Goal: Obtain resource: Download file/media

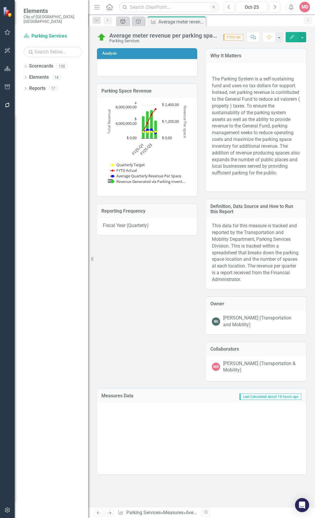
click at [123, 22] on icon "Strategic Plan Alignment" at bounding box center [123, 21] width 6 height 5
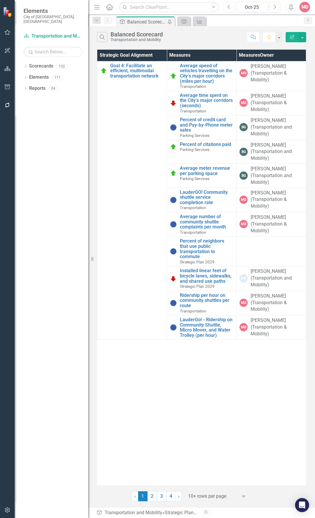
click at [231, 7] on button "Previous" at bounding box center [229, 7] width 11 height 11
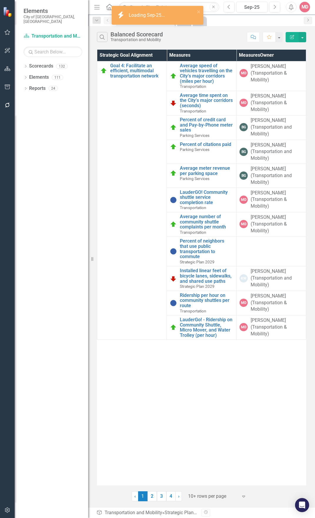
click at [291, 7] on icon "Alerts" at bounding box center [291, 7] width 6 height 6
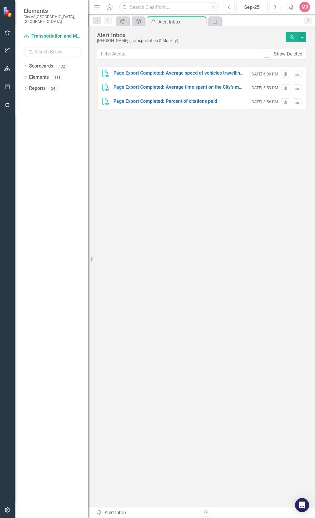
click at [243, 6] on div "Sep-25" at bounding box center [251, 7] width 27 height 7
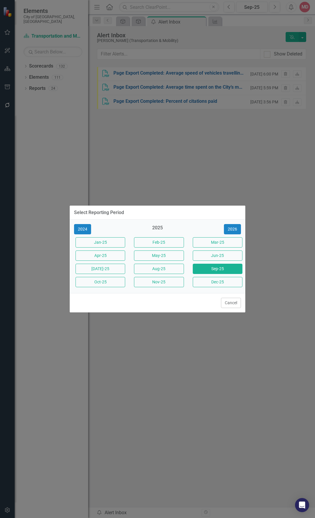
click at [245, 181] on div "Select Reporting Period 2024 2025 [DATE]-25 Feb-25 Mar-25 Apr-25 May-25 Jun-25 …" at bounding box center [157, 259] width 176 height 518
click at [230, 22] on div "Select Reporting Period 2024 2025 [DATE]-25 Feb-25 Mar-25 Apr-25 May-25 Jun-25 …" at bounding box center [157, 259] width 176 height 518
click at [200, 23] on div "Select Reporting Period 2024 2025 [DATE]-25 Feb-25 Mar-25 Apr-25 May-25 Jun-25 …" at bounding box center [157, 259] width 176 height 518
click at [232, 304] on button "Cancel" at bounding box center [231, 303] width 20 height 10
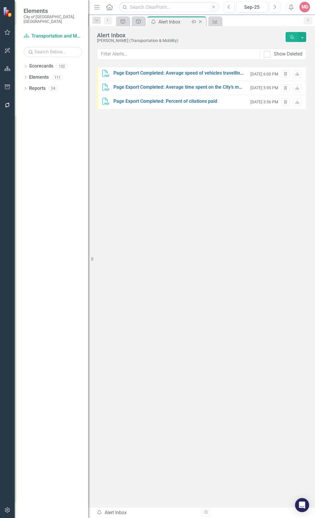
click at [199, 22] on icon "Close" at bounding box center [200, 21] width 6 height 5
click at [185, 23] on icon "Close" at bounding box center [185, 21] width 6 height 5
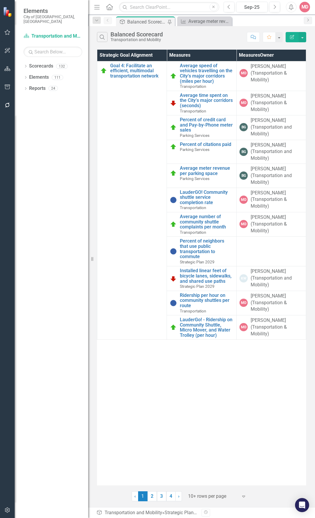
click at [146, 22] on div "Balanced Scorecard" at bounding box center [146, 21] width 39 height 7
click at [190, 71] on link "Average speed of vehicles travelling on the City’s major corridors (miles per h…" at bounding box center [206, 73] width 53 height 21
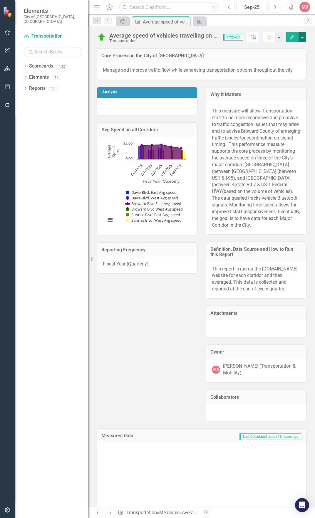
click at [301, 36] on button "button" at bounding box center [302, 37] width 8 height 10
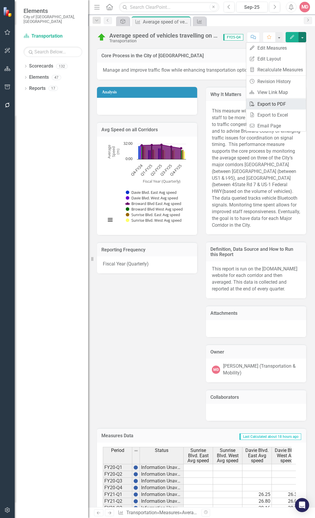
click at [292, 102] on link "PDF Export to PDF" at bounding box center [276, 104] width 60 height 11
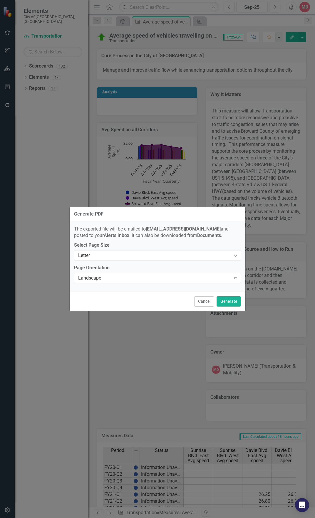
click at [232, 308] on div "Cancel Generate" at bounding box center [158, 301] width 176 height 19
click at [225, 304] on button "Generate" at bounding box center [228, 301] width 24 height 10
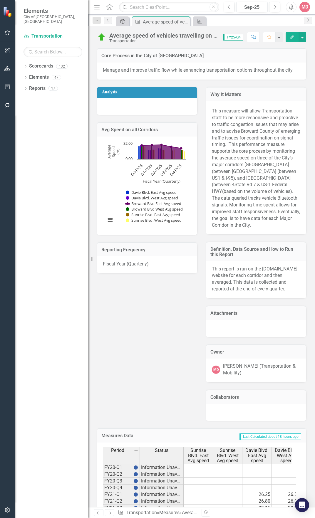
click at [120, 19] on icon "Strategic Plan Alignment" at bounding box center [123, 21] width 6 height 5
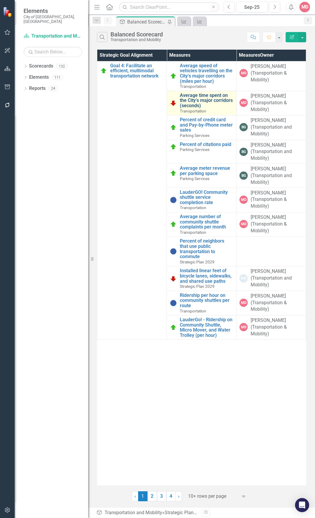
click at [199, 99] on link "Average time spent on the City’s major corridors (seconds)" at bounding box center [206, 101] width 53 height 16
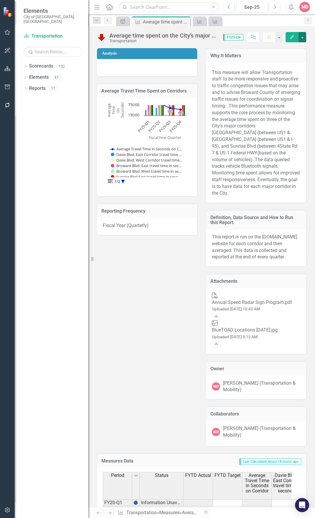
click at [303, 36] on button "button" at bounding box center [302, 37] width 8 height 10
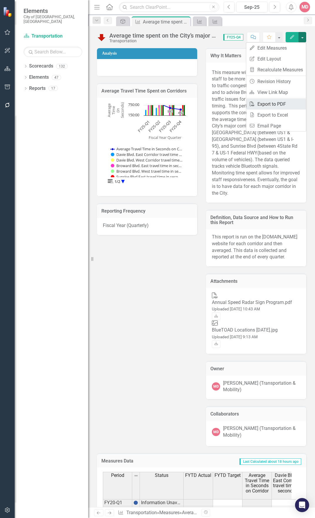
click at [288, 104] on link "PDF Export to PDF" at bounding box center [276, 104] width 60 height 11
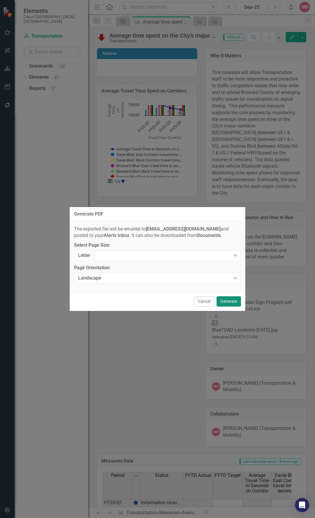
click at [231, 300] on button "Generate" at bounding box center [228, 301] width 24 height 10
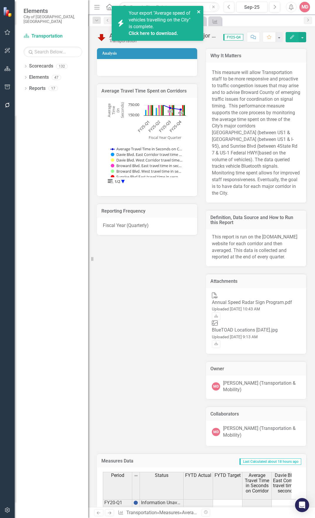
click at [200, 11] on icon "close" at bounding box center [199, 11] width 4 height 5
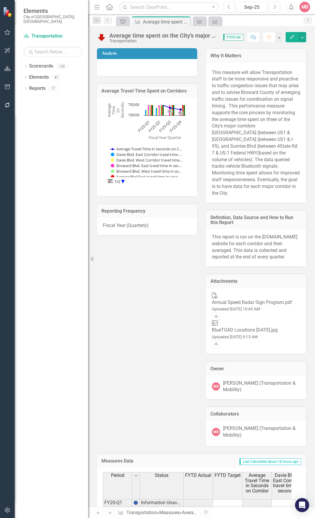
click at [120, 23] on div "icon.bolt Your export "Average speed of vehicles travelling on the City" is com…" at bounding box center [157, 259] width 315 height 518
click at [120, 23] on icon "Strategic Plan Alignment" at bounding box center [123, 21] width 6 height 5
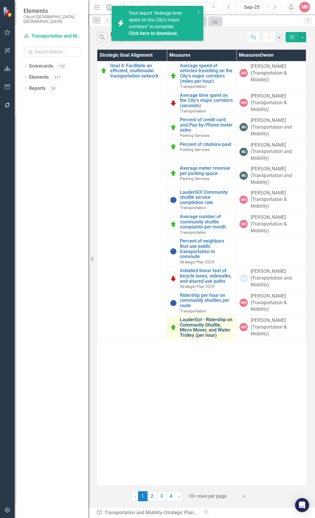
click at [188, 325] on link "LauderGo! - Ridership on Community Shuttle, Micro Mover, and Water Trolley (per…" at bounding box center [206, 327] width 53 height 21
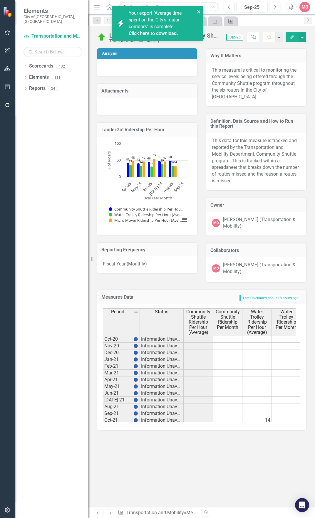
click at [199, 11] on icon "close" at bounding box center [199, 11] width 4 height 5
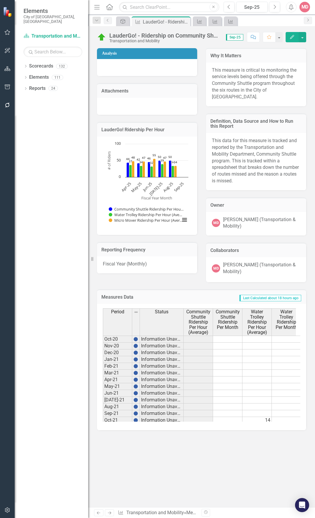
click at [289, 9] on icon "button" at bounding box center [291, 7] width 4 height 6
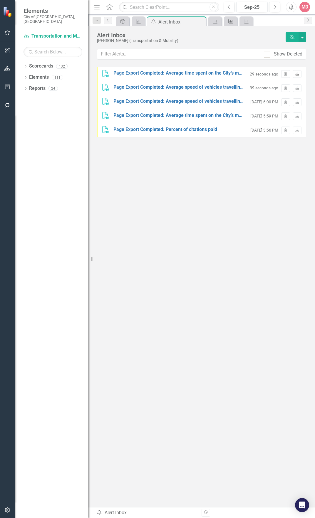
click at [299, 73] on link "Download" at bounding box center [297, 74] width 9 height 8
click at [299, 89] on icon at bounding box center [297, 88] width 4 height 4
